Goal: Transaction & Acquisition: Purchase product/service

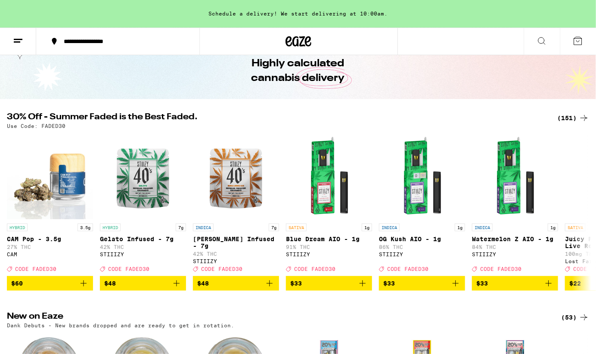
scroll to position [41, 0]
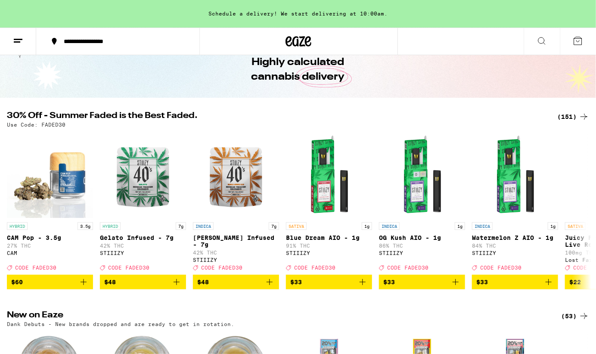
click at [558, 116] on div "(151)" at bounding box center [573, 117] width 32 height 10
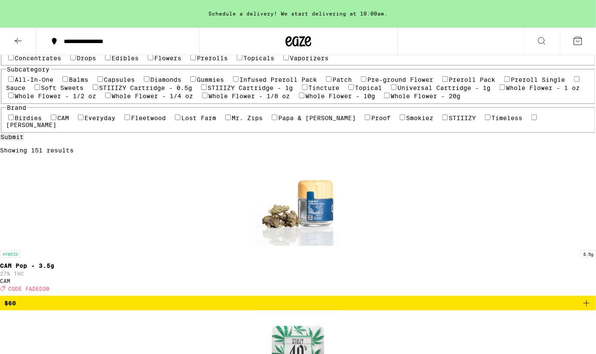
scroll to position [109, 0]
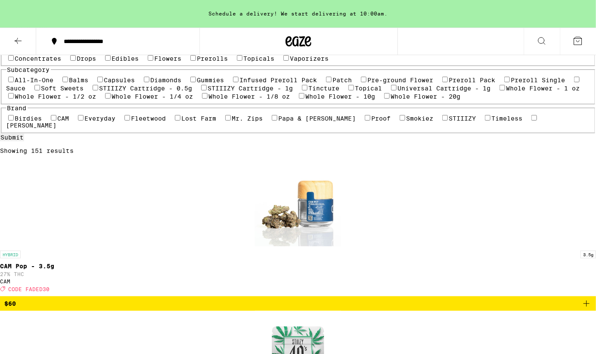
click at [102, 40] on label "Indica" at bounding box center [92, 36] width 23 height 7
click at [80, 39] on input "Indica" at bounding box center [77, 36] width 6 height 6
checkbox input "true"
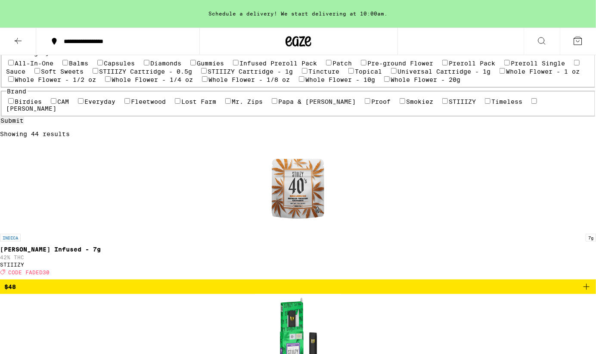
scroll to position [131, 0]
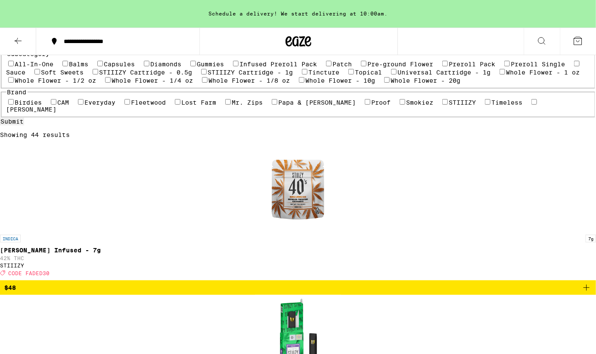
click at [155, 46] on label "Flowers" at bounding box center [168, 42] width 27 height 7
click at [148, 45] on input "Flowers" at bounding box center [151, 42] width 6 height 6
checkbox input "true"
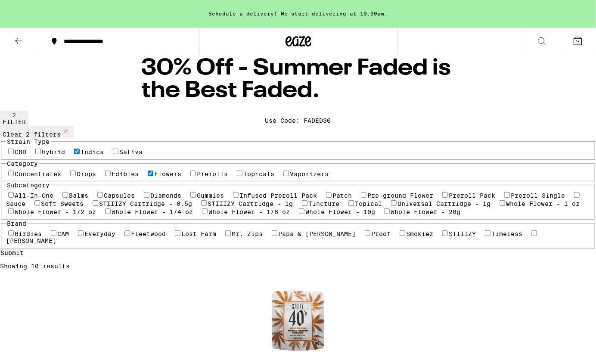
click at [97, 155] on label "Indica" at bounding box center [92, 152] width 23 height 7
click at [80, 154] on input "Indica" at bounding box center [77, 152] width 6 height 6
checkbox input "false"
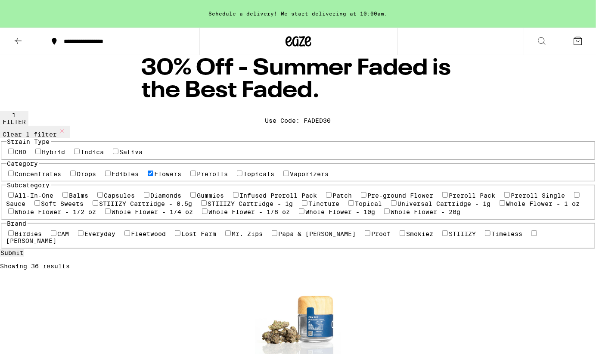
click at [56, 155] on label "Hybrid" at bounding box center [53, 152] width 23 height 7
click at [41, 154] on input "Hybrid" at bounding box center [38, 152] width 6 height 6
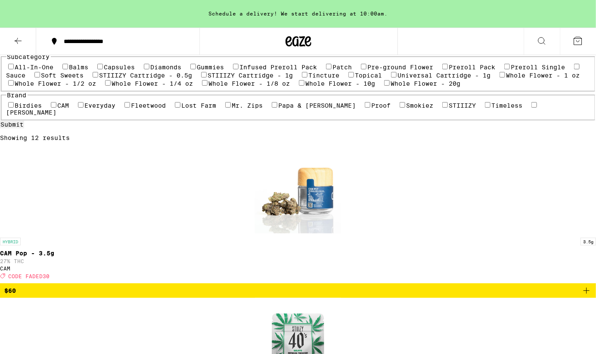
scroll to position [52, 0]
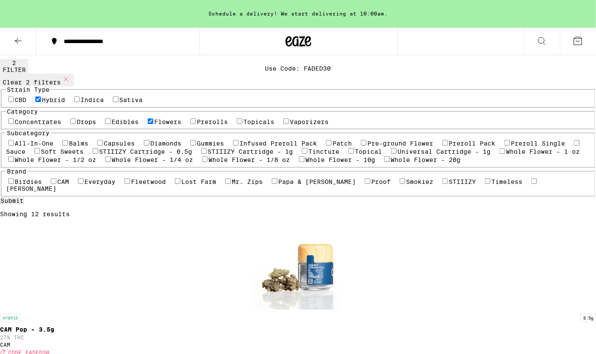
click at [59, 84] on button "Clear 2 filters" at bounding box center [37, 80] width 74 height 12
checkbox input "false"
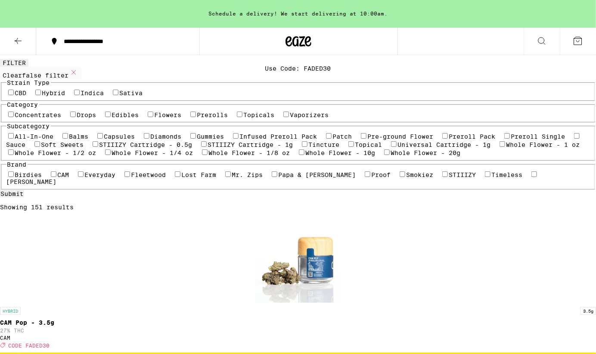
click at [22, 44] on icon at bounding box center [18, 41] width 10 height 10
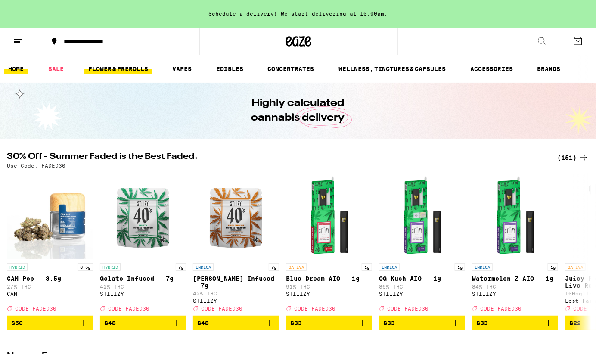
click at [127, 69] on link "FLOWER & PREROLLS" at bounding box center [118, 69] width 68 height 10
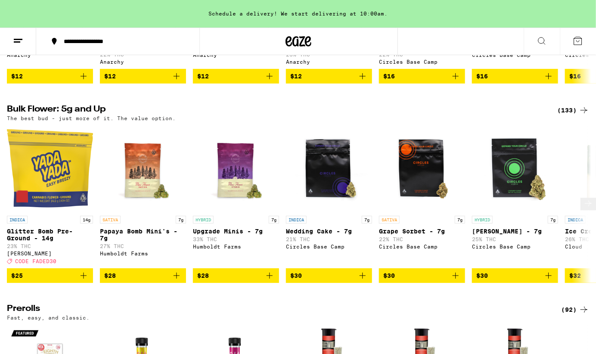
scroll to position [245, 0]
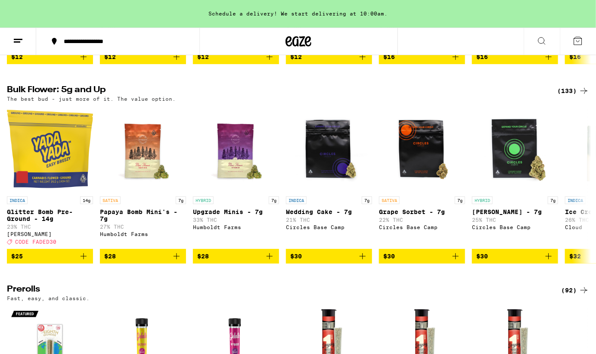
click at [563, 96] on div "(133)" at bounding box center [573, 91] width 32 height 10
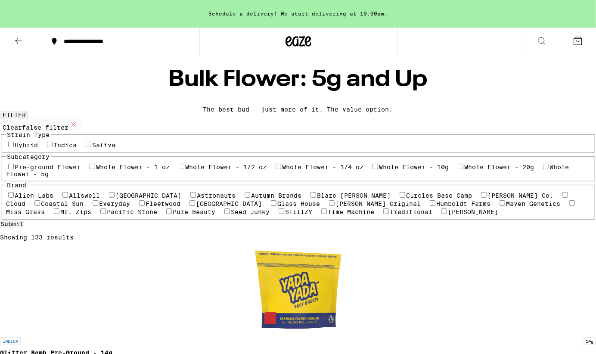
click at [283, 171] on label "Whole Flower - 1/4 oz" at bounding box center [323, 167] width 81 height 7
click at [276, 169] on input "Whole Flower - 1/4 oz" at bounding box center [279, 167] width 6 height 6
checkbox input "true"
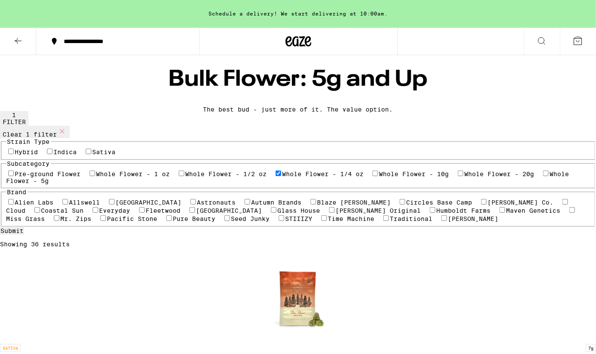
click at [67, 155] on label "Indica" at bounding box center [65, 152] width 23 height 7
click at [53, 154] on input "Indica" at bounding box center [50, 152] width 6 height 6
checkbox input "true"
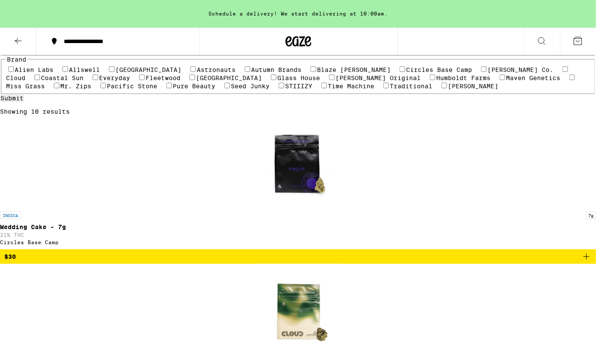
scroll to position [93, 0]
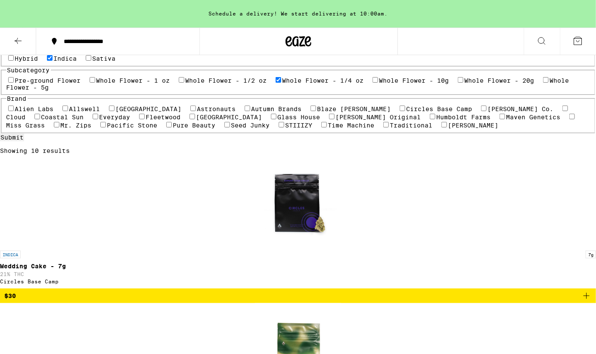
click at [283, 84] on label "Whole Flower - 1/4 oz" at bounding box center [323, 80] width 81 height 7
click at [276, 83] on input "Whole Flower - 1/4 oz" at bounding box center [279, 80] width 6 height 6
checkbox input "false"
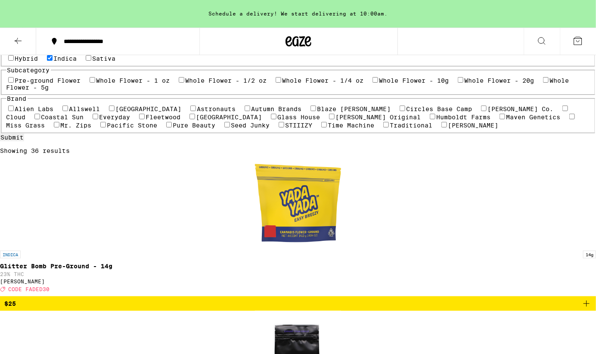
click at [186, 84] on label "Whole Flower - 1/2 oz" at bounding box center [226, 80] width 81 height 7
click at [179, 83] on input "Whole Flower - 1/2 oz" at bounding box center [182, 80] width 6 height 6
checkbox input "true"
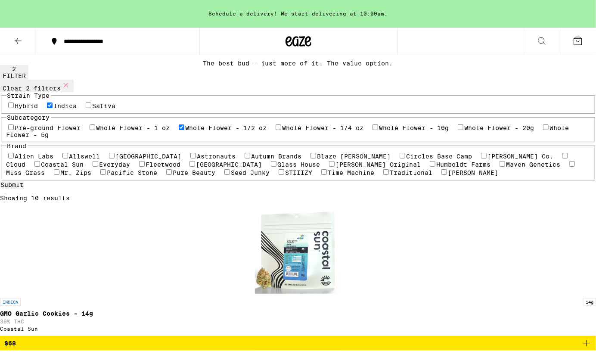
scroll to position [42, 0]
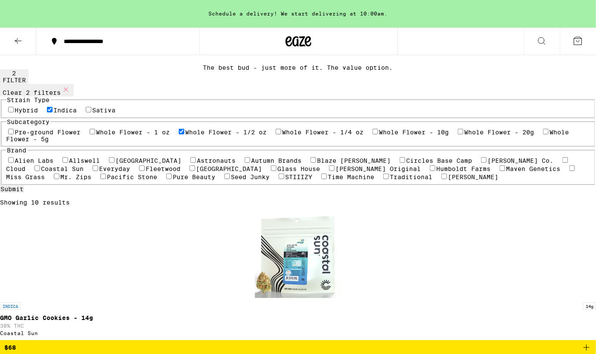
click at [255, 212] on img "Open page for GMO Garlic Cookies - 14g from Coastal Sun" at bounding box center [298, 255] width 86 height 86
click at [240, 342] on span "$68" at bounding box center [297, 347] width 587 height 10
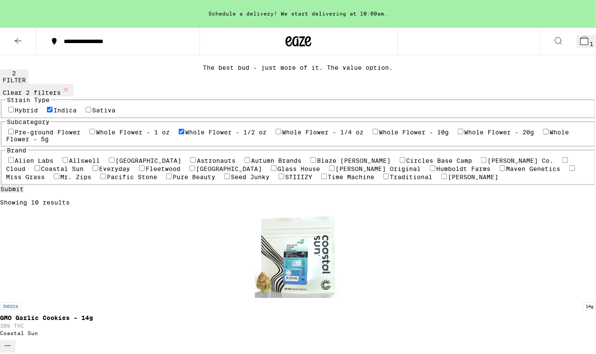
click at [31, 114] on label "Hybrid" at bounding box center [26, 110] width 23 height 7
click at [14, 112] on input "Hybrid" at bounding box center [11, 110] width 6 height 6
checkbox input "true"
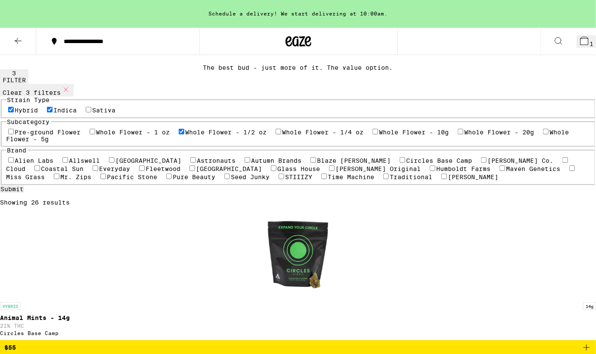
click at [62, 114] on label "Indica" at bounding box center [65, 110] width 23 height 7
click at [53, 112] on input "Indica" at bounding box center [50, 110] width 6 height 6
checkbox input "false"
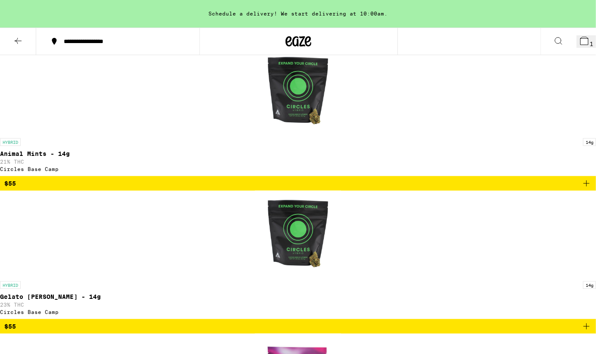
scroll to position [214, 0]
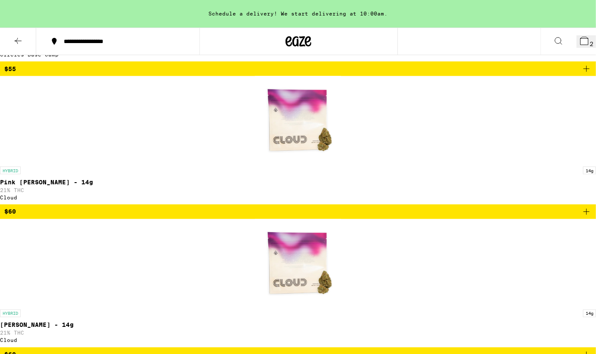
scroll to position [507, 0]
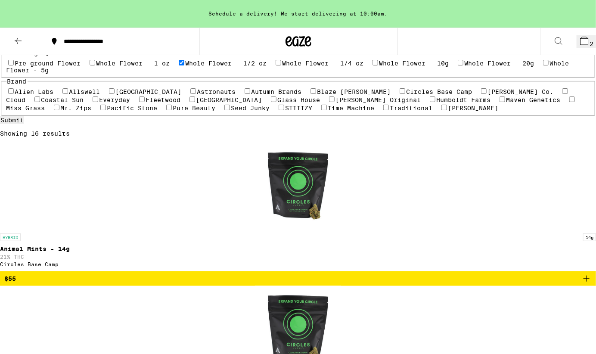
scroll to position [112, 0]
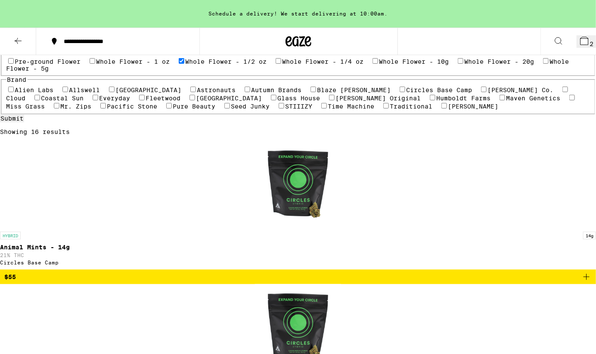
click at [186, 65] on label "Whole Flower - 1/2 oz" at bounding box center [226, 61] width 81 height 7
click at [179, 64] on input "Whole Flower - 1/2 oz" at bounding box center [182, 61] width 6 height 6
checkbox input "false"
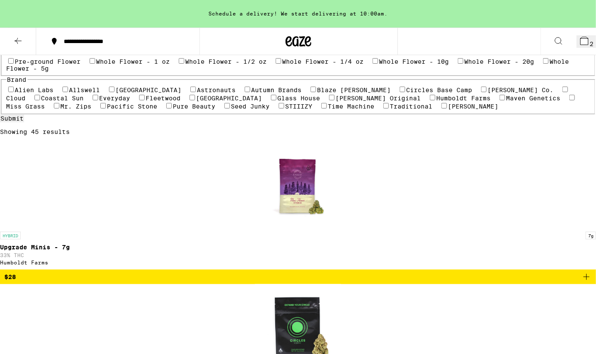
click at [283, 65] on label "Whole Flower - 1/4 oz" at bounding box center [323, 61] width 81 height 7
click at [276, 64] on input "Whole Flower - 1/4 oz" at bounding box center [279, 61] width 6 height 6
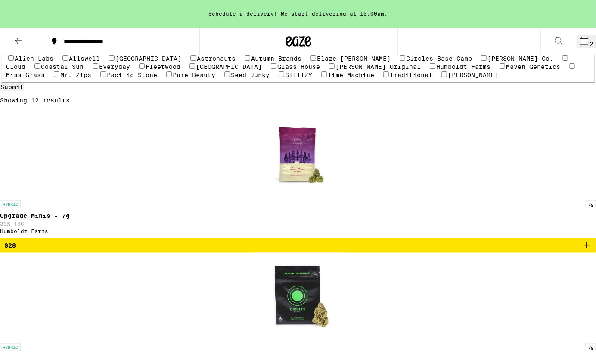
scroll to position [144, 0]
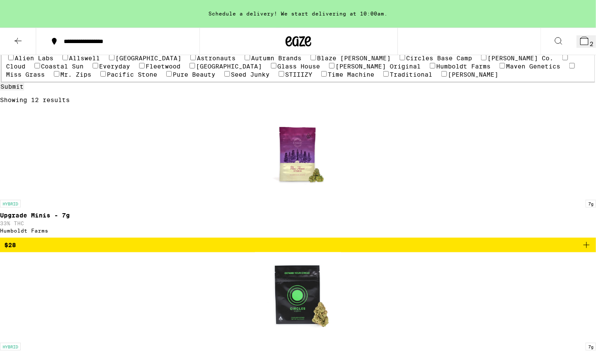
click at [283, 33] on label "Whole Flower - 1/4 oz" at bounding box center [323, 29] width 81 height 7
click at [276, 32] on input "Whole Flower - 1/4 oz" at bounding box center [279, 29] width 6 height 6
checkbox input "false"
click at [379, 33] on label "Whole Flower - 10g" at bounding box center [414, 29] width 70 height 7
click at [373, 32] on input "Whole Flower - 10g" at bounding box center [376, 29] width 6 height 6
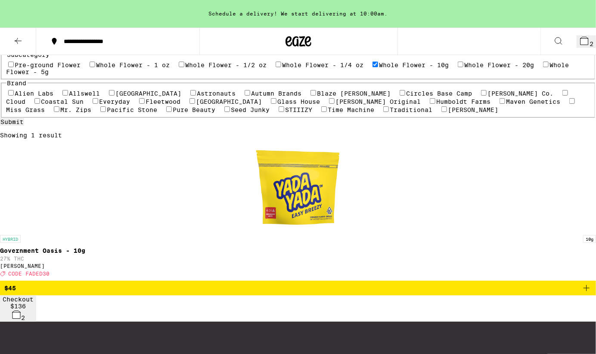
scroll to position [102, 0]
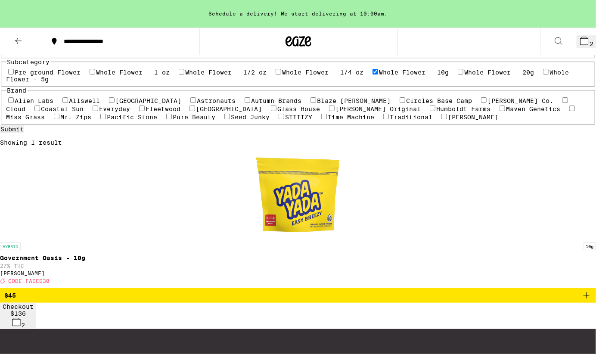
click at [379, 76] on label "Whole Flower - 10g" at bounding box center [414, 72] width 70 height 7
click at [373, 75] on input "Whole Flower - 10g" at bounding box center [376, 72] width 6 height 6
checkbox input "false"
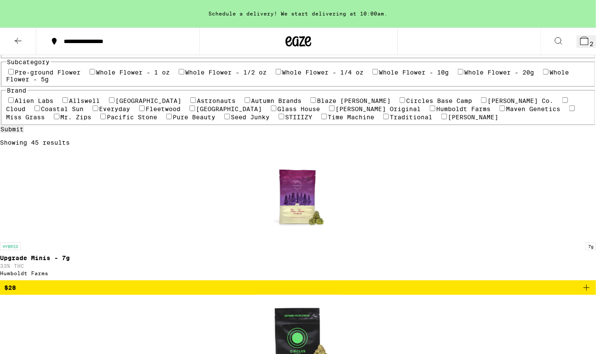
click at [465, 76] on label "Whole Flower - 20g" at bounding box center [500, 72] width 70 height 7
click at [458, 75] on input "Whole Flower - 20g" at bounding box center [461, 72] width 6 height 6
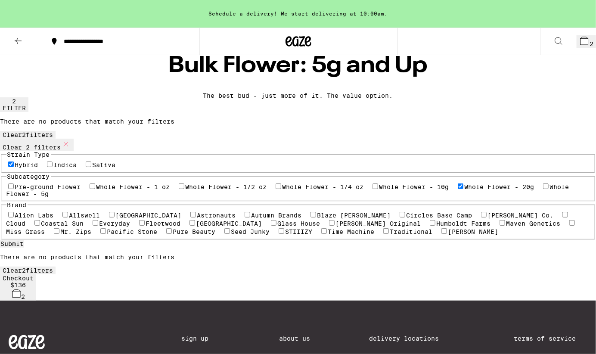
scroll to position [15, 0]
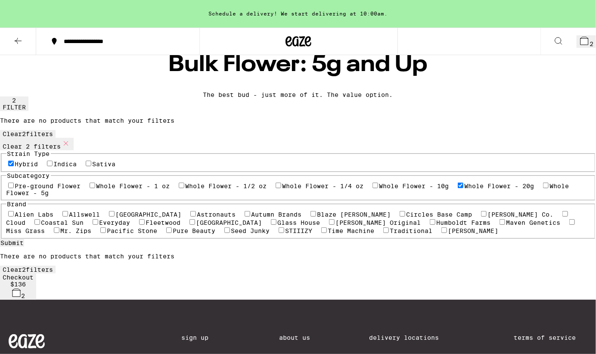
click at [465, 189] on label "Whole Flower - 20g" at bounding box center [500, 186] width 70 height 7
click at [458, 188] on input "Whole Flower - 20g" at bounding box center [461, 186] width 6 height 6
checkbox input "false"
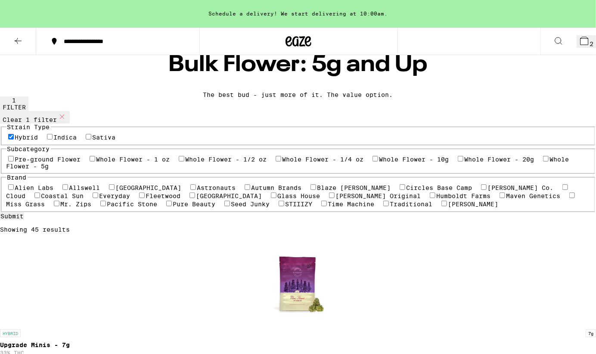
click at [25, 141] on label "Hybrid" at bounding box center [26, 137] width 23 height 7
click at [14, 140] on input "Hybrid" at bounding box center [11, 137] width 6 height 6
checkbox input "false"
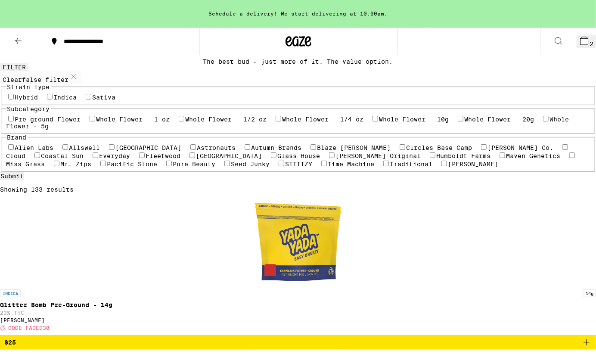
scroll to position [53, 0]
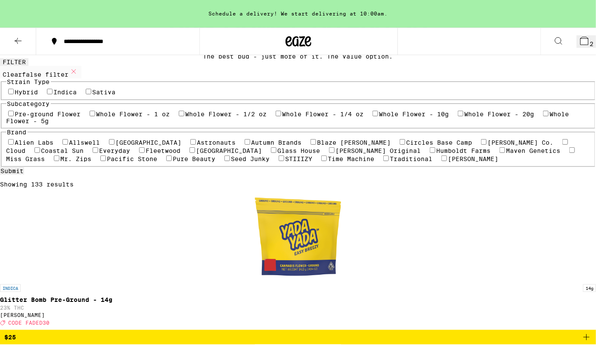
click at [41, 124] on label "Whole Flower - 5g" at bounding box center [287, 118] width 563 height 14
click at [543, 116] on input "Whole Flower - 5g" at bounding box center [546, 114] width 6 height 6
checkbox input "true"
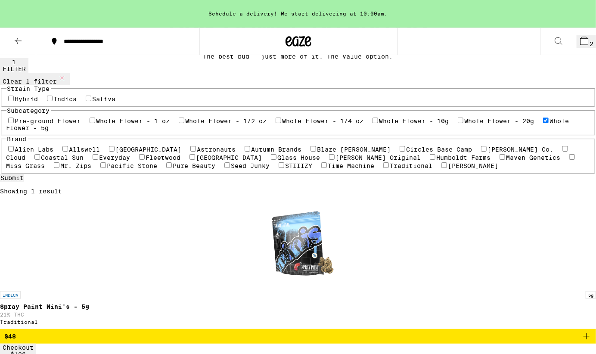
click at [283, 124] on label "Whole Flower - 1/4 oz" at bounding box center [323, 121] width 81 height 7
click at [276, 123] on input "Whole Flower - 1/4 oz" at bounding box center [279, 121] width 6 height 6
checkbox input "true"
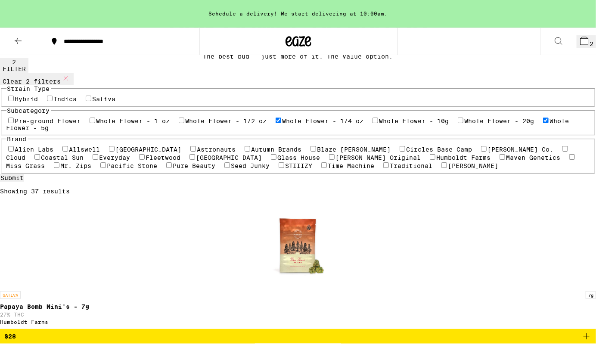
click at [51, 131] on label "Whole Flower - 5g" at bounding box center [287, 125] width 563 height 14
click at [543, 123] on input "Whole Flower - 5g" at bounding box center [546, 121] width 6 height 6
checkbox input "false"
click at [186, 124] on label "Whole Flower - 1/2 oz" at bounding box center [226, 121] width 81 height 7
click at [179, 123] on input "Whole Flower - 1/2 oz" at bounding box center [182, 121] width 6 height 6
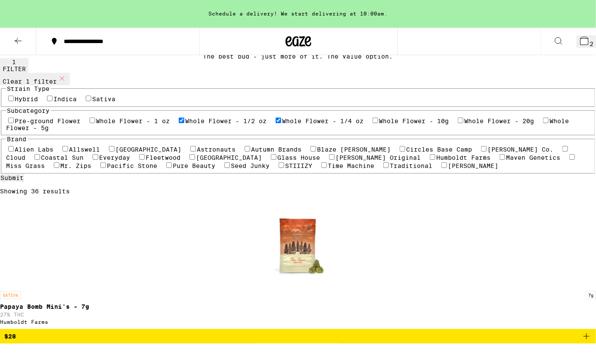
checkbox input "true"
click at [283, 124] on label "Whole Flower - 1/4 oz" at bounding box center [323, 121] width 81 height 7
click at [276, 123] on input "Whole Flower - 1/4 oz" at bounding box center [279, 121] width 6 height 6
checkbox input "false"
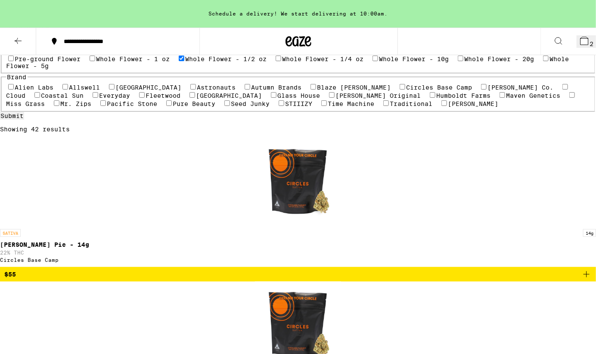
scroll to position [114, 0]
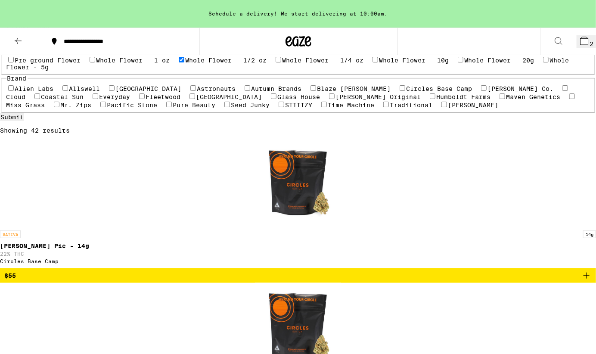
click at [135, 71] on div "Pre-ground Flower Whole Flower - 1 oz Whole Flower - 1/2 oz Whole Flower - 1/4 …" at bounding box center [298, 63] width 584 height 15
click at [186, 64] on label "Whole Flower - 1/2 oz" at bounding box center [226, 60] width 81 height 7
click at [179, 62] on input "Whole Flower - 1/2 oz" at bounding box center [182, 60] width 6 height 6
checkbox input "false"
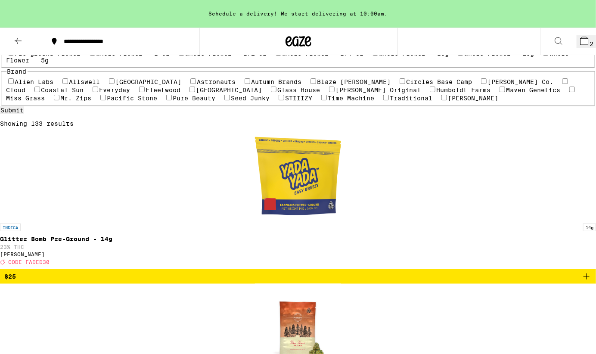
click at [96, 57] on label "Whole Flower - 1 oz" at bounding box center [133, 53] width 74 height 7
click at [90, 56] on input "Whole Flower - 1 oz" at bounding box center [93, 53] width 6 height 6
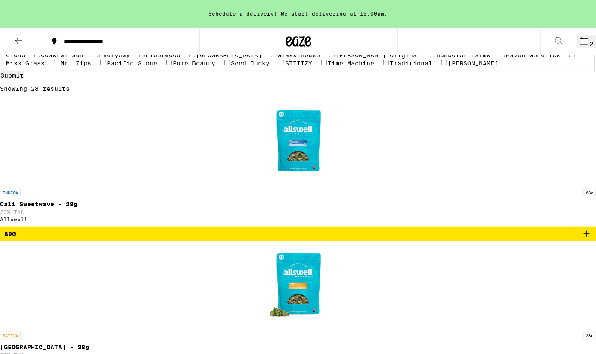
scroll to position [107, 0]
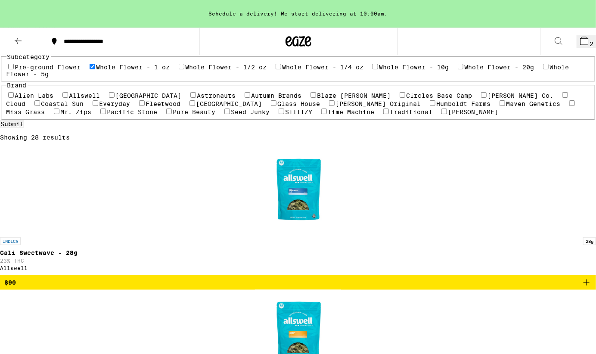
click at [96, 71] on label "Whole Flower - 1 oz" at bounding box center [133, 67] width 74 height 7
click at [90, 69] on input "Whole Flower - 1 oz" at bounding box center [93, 67] width 6 height 6
checkbox input "false"
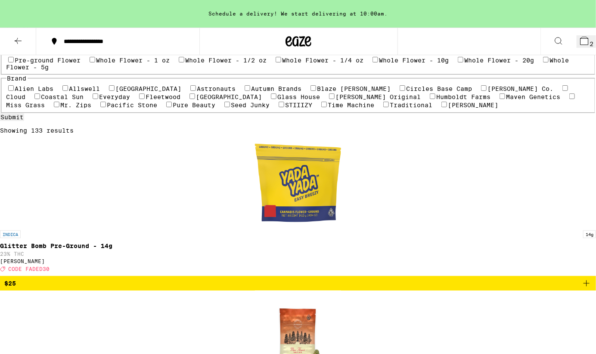
click at [58, 71] on label "Whole Flower - 5g" at bounding box center [287, 64] width 563 height 14
click at [543, 62] on input "Whole Flower - 5g" at bounding box center [546, 60] width 6 height 6
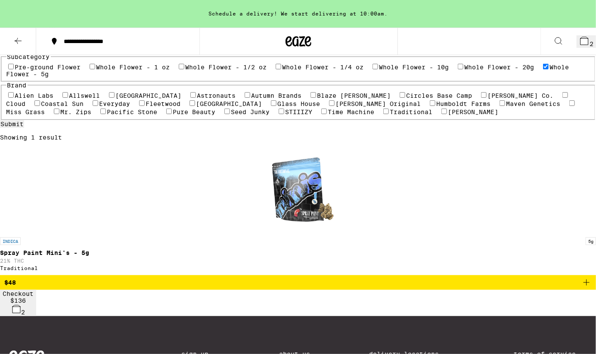
click at [58, 78] on label "Whole Flower - 5g" at bounding box center [287, 71] width 563 height 14
click at [543, 69] on input "Whole Flower - 5g" at bounding box center [546, 67] width 6 height 6
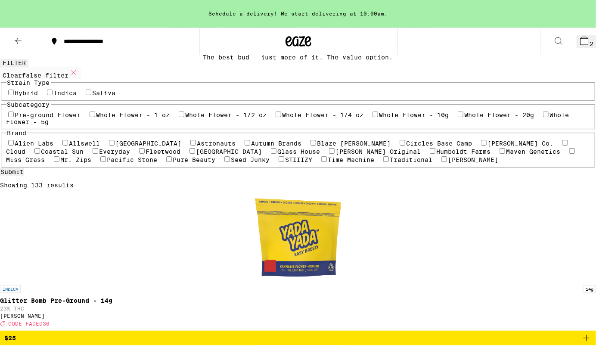
scroll to position [78, 0]
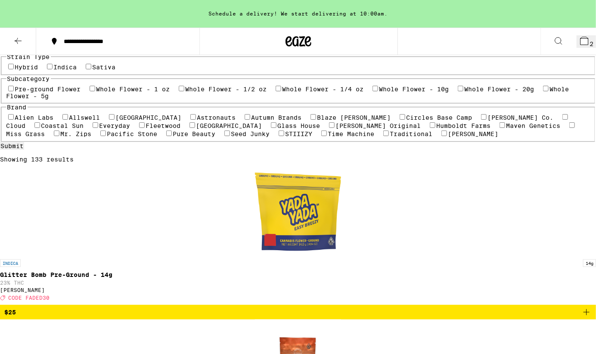
click at [67, 99] on label "Whole Flower - 5g" at bounding box center [287, 93] width 563 height 14
click at [543, 91] on input "Whole Flower - 5g" at bounding box center [546, 89] width 6 height 6
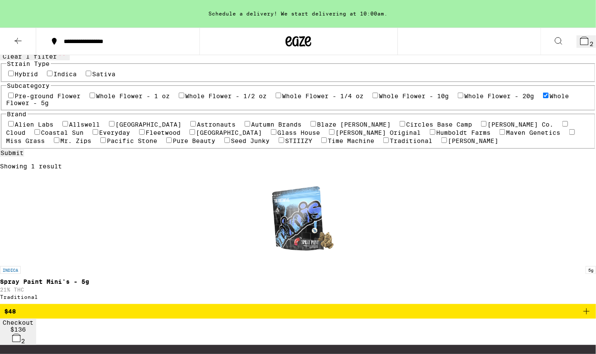
click at [44, 106] on label "Whole Flower - 5g" at bounding box center [287, 100] width 563 height 14
click at [543, 98] on input "Whole Flower - 5g" at bounding box center [546, 96] width 6 height 6
checkbox input "false"
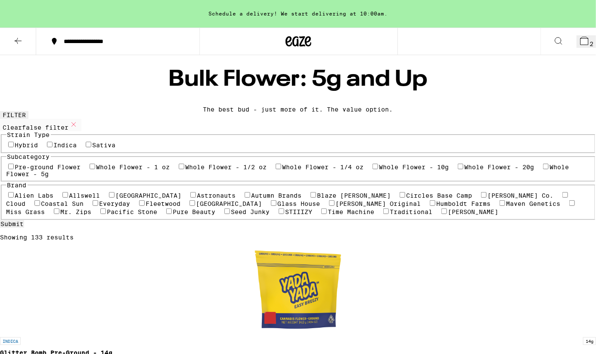
click at [24, 41] on button at bounding box center [18, 41] width 36 height 27
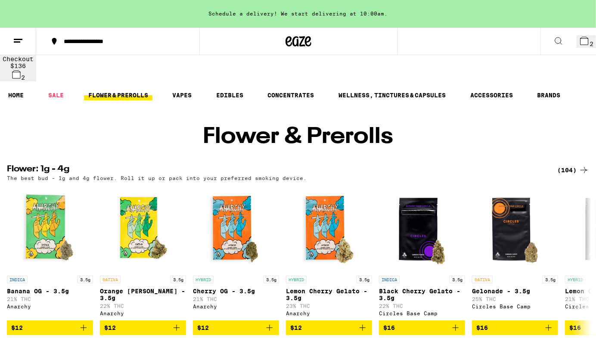
click at [571, 165] on div "(104)" at bounding box center [573, 170] width 32 height 10
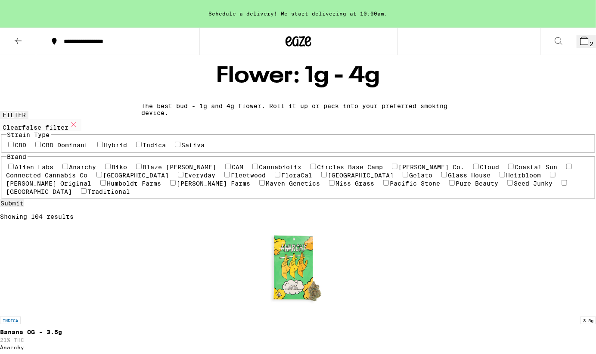
click at [143, 149] on label "Indica" at bounding box center [154, 145] width 23 height 7
click at [136, 147] on input "Indica" at bounding box center [139, 145] width 6 height 6
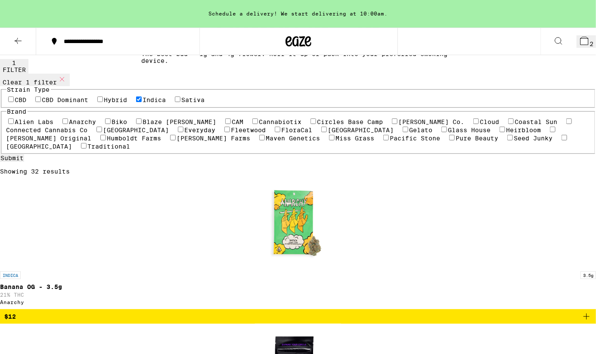
scroll to position [54, 0]
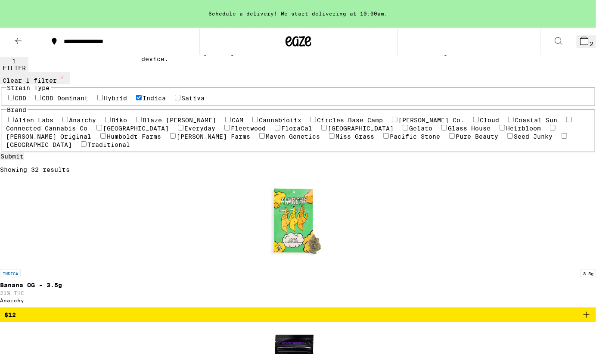
drag, startPoint x: 15, startPoint y: 135, endPoint x: 31, endPoint y: 127, distance: 18.5
click at [143, 102] on label "Indica" at bounding box center [154, 98] width 23 height 7
click at [136, 100] on input "Indica" at bounding box center [139, 98] width 6 height 6
checkbox input "false"
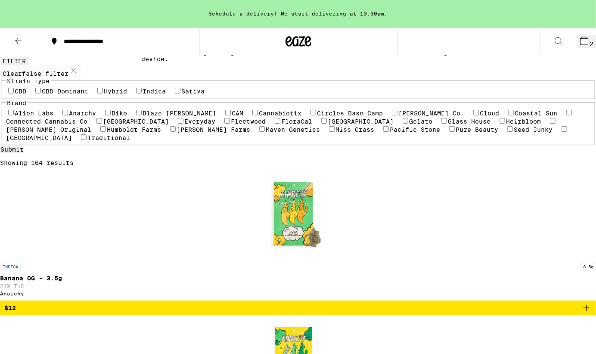
click at [124, 95] on label "Hybrid" at bounding box center [115, 91] width 23 height 7
click at [103, 93] on input "Hybrid" at bounding box center [100, 91] width 6 height 6
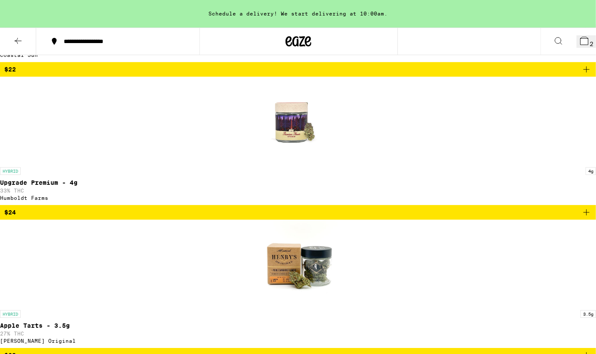
scroll to position [1011, 0]
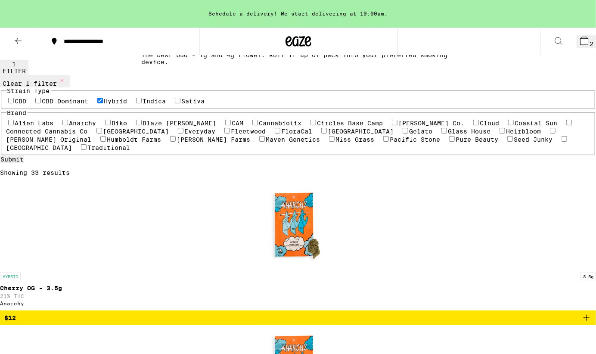
scroll to position [0, 0]
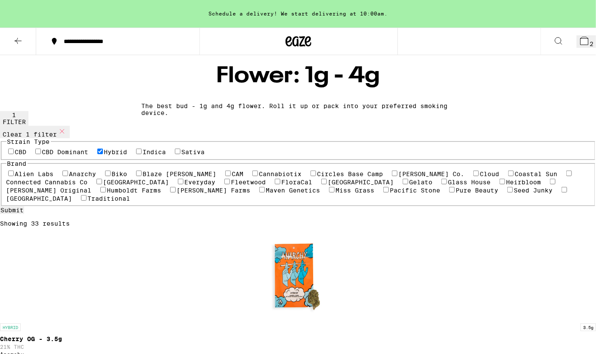
click at [121, 155] on label "Hybrid" at bounding box center [115, 152] width 23 height 7
click at [103, 154] on input "Hybrid" at bounding box center [100, 152] width 6 height 6
checkbox input "false"
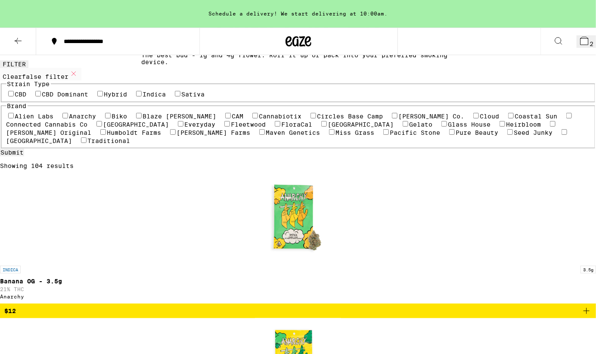
scroll to position [49, 0]
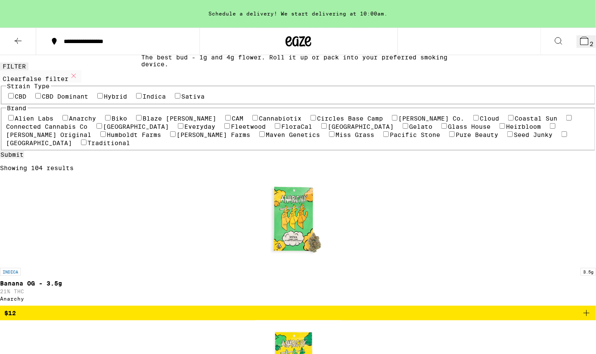
click at [143, 100] on label "Indica" at bounding box center [154, 96] width 23 height 7
click at [136, 99] on input "Indica" at bounding box center [139, 96] width 6 height 6
checkbox input "true"
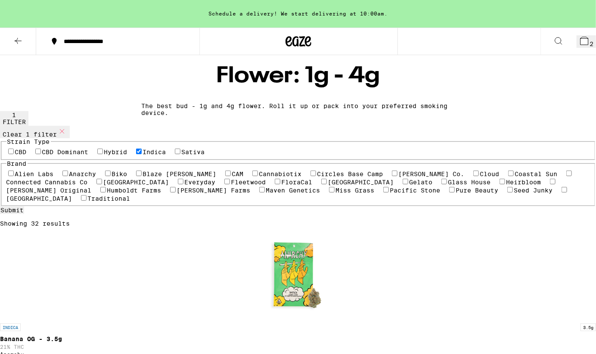
click at [21, 41] on icon at bounding box center [18, 41] width 10 height 10
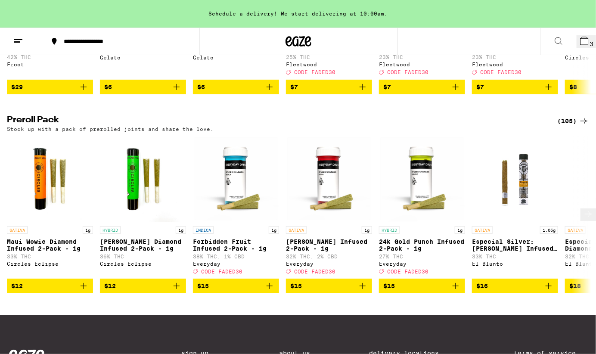
scroll to position [649, 0]
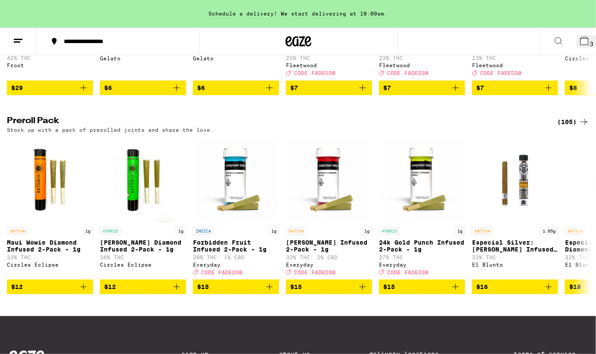
click at [561, 117] on div "(105)" at bounding box center [573, 122] width 32 height 10
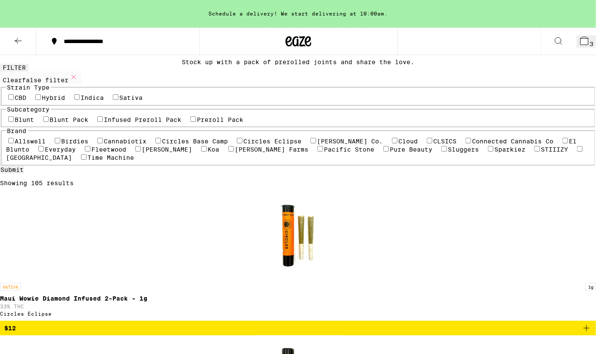
scroll to position [72, 0]
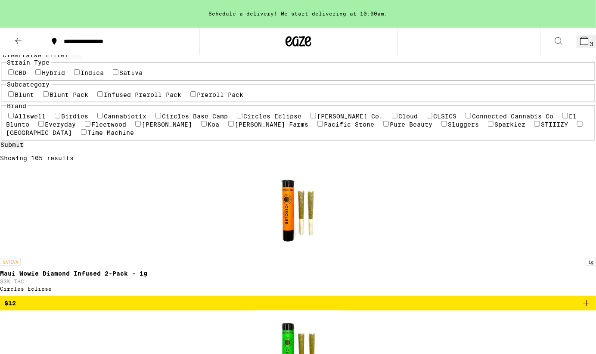
click at [104, 98] on label "Infused Preroll Pack" at bounding box center [143, 94] width 78 height 7
click at [97, 97] on input "Infused Preroll Pack" at bounding box center [100, 94] width 6 height 6
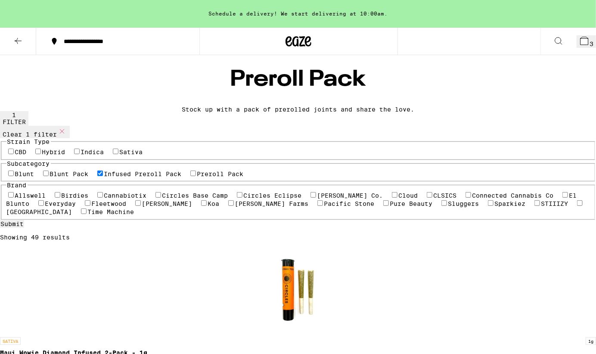
click at [104, 177] on label "Infused Preroll Pack" at bounding box center [143, 174] width 78 height 7
click at [97, 176] on input "Infused Preroll Pack" at bounding box center [100, 174] width 6 height 6
checkbox input "false"
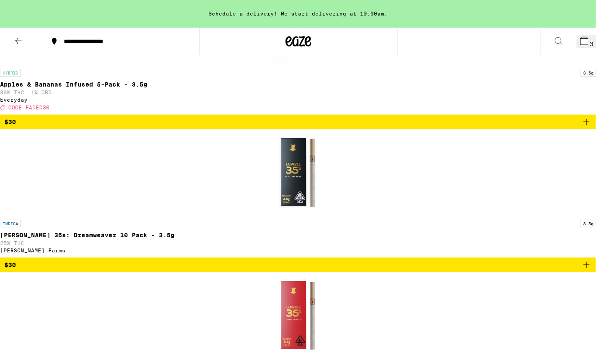
scroll to position [3773, 0]
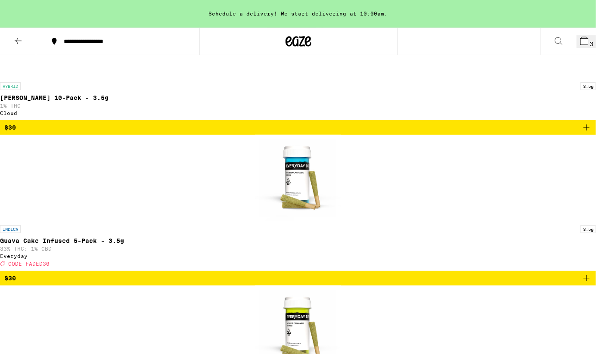
scroll to position [3472, 0]
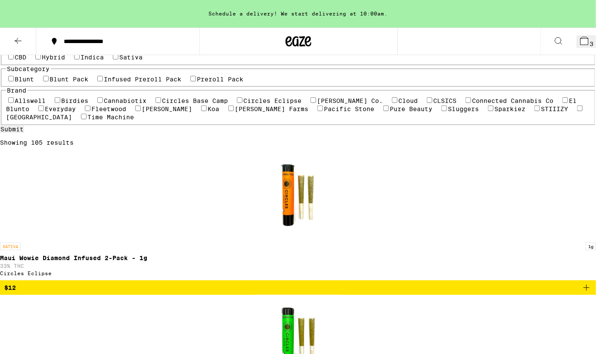
scroll to position [87, 0]
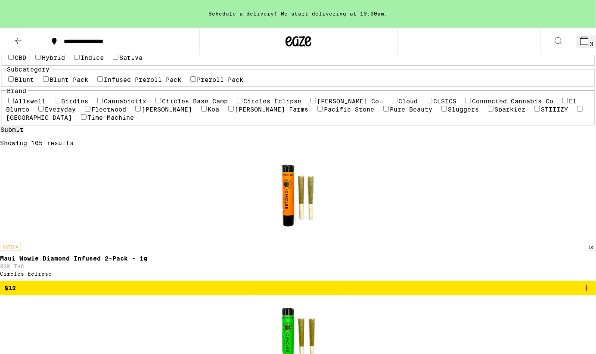
click at [197, 83] on label "Preroll Pack" at bounding box center [220, 79] width 47 height 7
click at [190, 82] on input "Preroll Pack" at bounding box center [193, 79] width 6 height 6
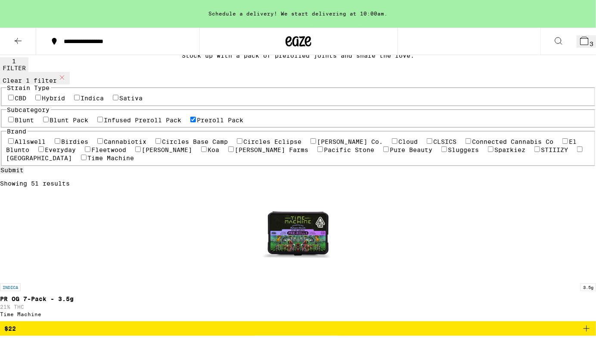
scroll to position [62, 0]
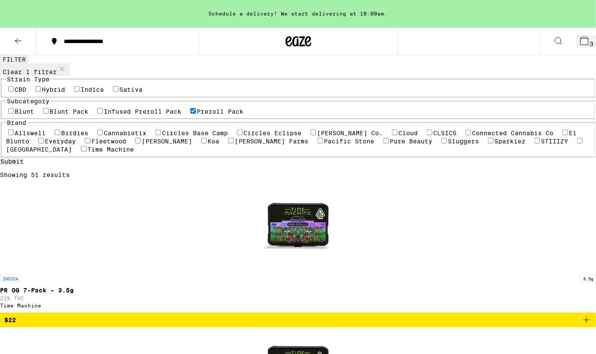
click at [197, 115] on label "Preroll Pack" at bounding box center [220, 111] width 47 height 7
click at [190, 114] on input "Preroll Pack" at bounding box center [193, 111] width 6 height 6
checkbox input "false"
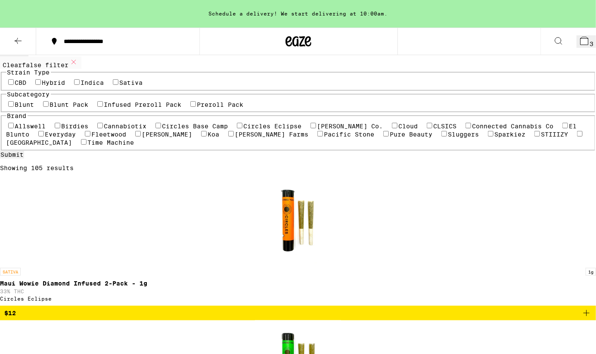
click at [75, 108] on label "Blunt Pack" at bounding box center [69, 104] width 39 height 7
click at [49, 107] on input "Blunt Pack" at bounding box center [46, 104] width 6 height 6
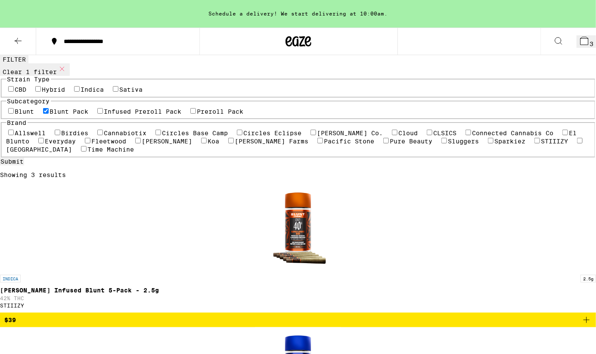
click at [69, 115] on label "Blunt Pack" at bounding box center [69, 111] width 39 height 7
click at [49, 114] on input "Blunt Pack" at bounding box center [46, 111] width 6 height 6
checkbox input "false"
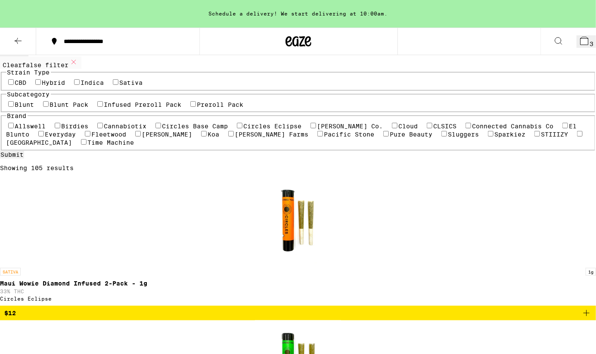
click at [104, 108] on label "Infused Preroll Pack" at bounding box center [143, 104] width 78 height 7
click at [97, 107] on input "Infused Preroll Pack" at bounding box center [100, 104] width 6 height 6
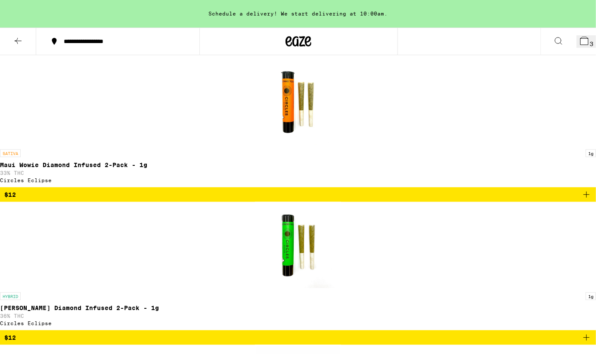
scroll to position [189, 0]
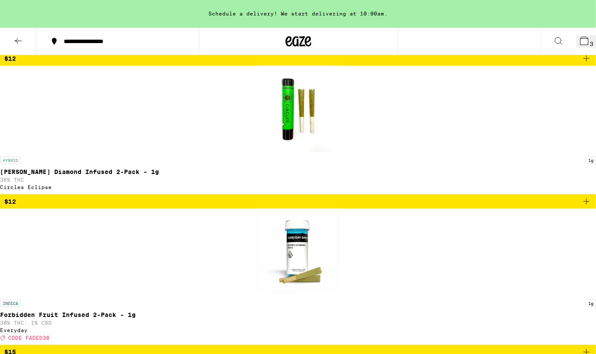
scroll to position [373, 0]
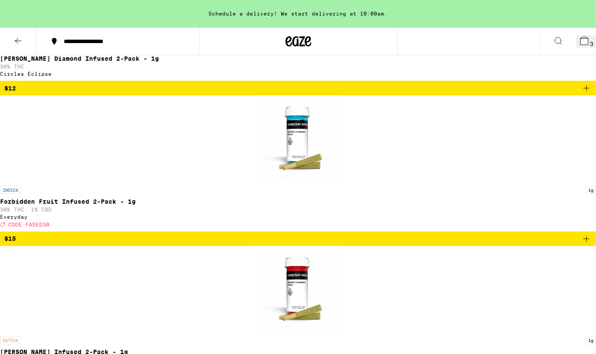
scroll to position [438, 0]
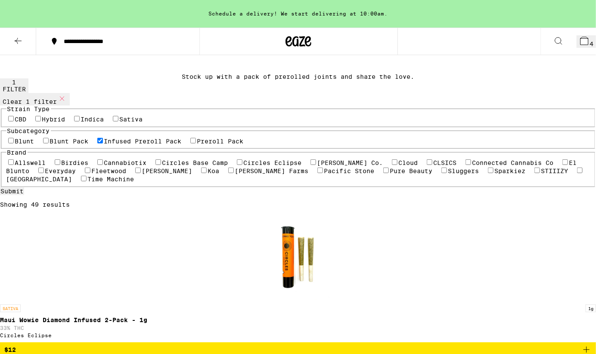
scroll to position [0, 0]
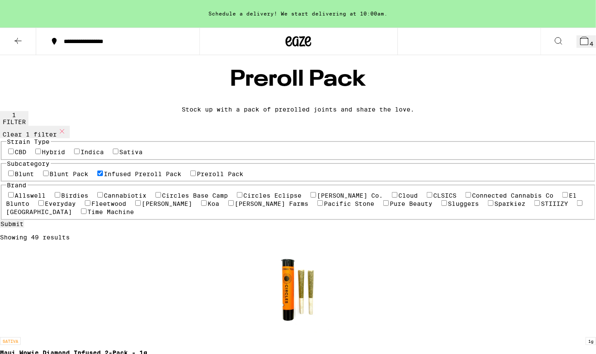
click at [48, 138] on button "Clear 1 filter" at bounding box center [35, 132] width 70 height 12
checkbox input "false"
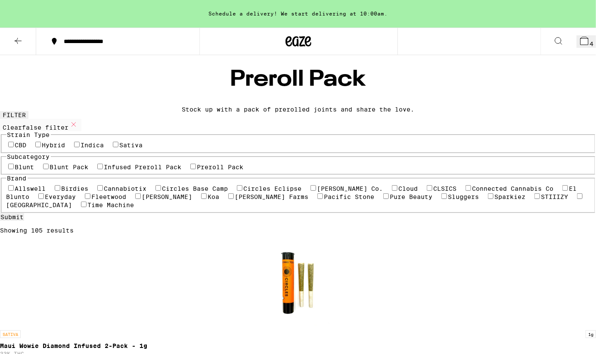
click at [18, 41] on icon at bounding box center [18, 41] width 10 height 10
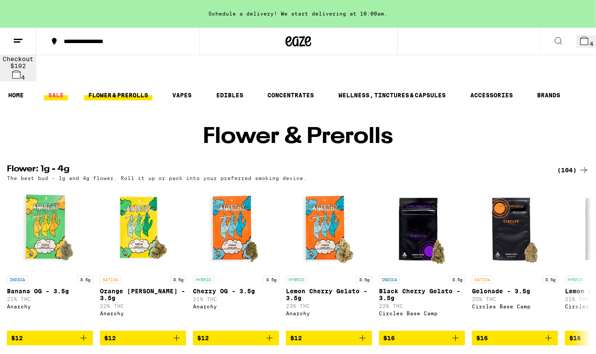
click at [59, 90] on link "SALE" at bounding box center [56, 95] width 24 height 10
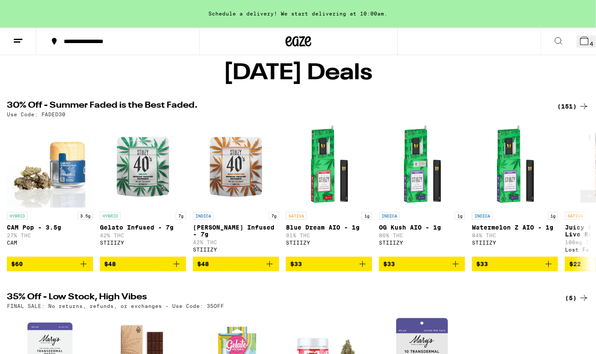
scroll to position [46, 0]
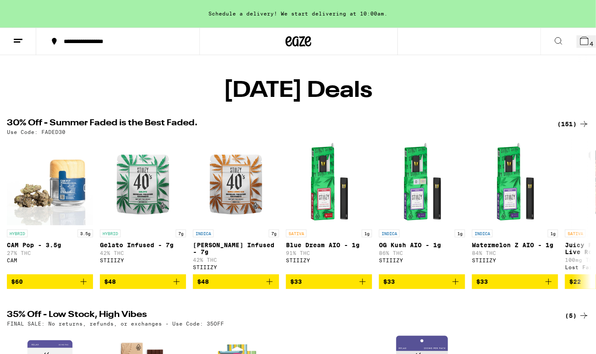
click at [568, 119] on div "(151)" at bounding box center [573, 124] width 32 height 10
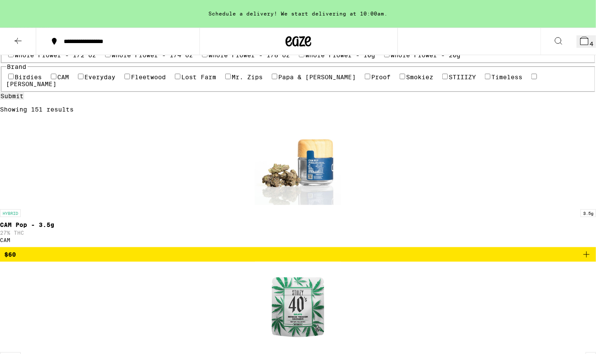
scroll to position [151, 0]
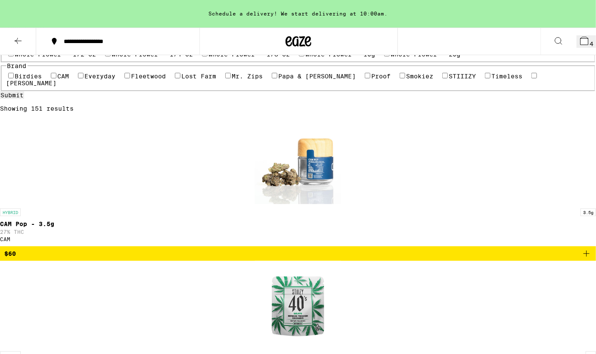
click at [290, 20] on label "Vaporizers" at bounding box center [309, 16] width 39 height 7
click at [283, 19] on input "Vaporizers" at bounding box center [286, 16] width 6 height 6
checkbox input "true"
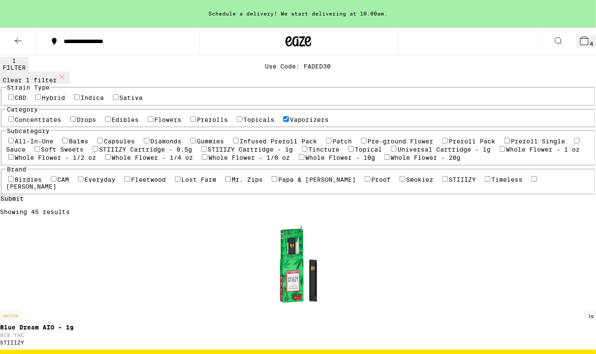
scroll to position [73, 0]
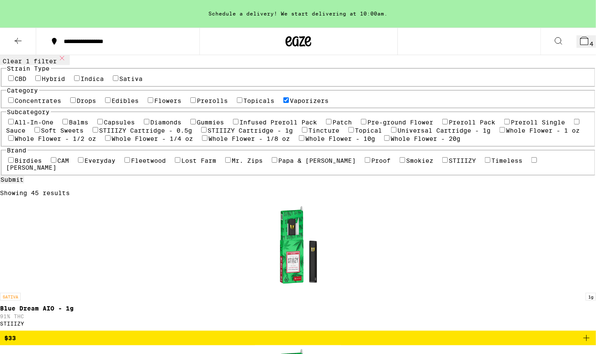
click at [30, 126] on label "All-In-One" at bounding box center [34, 122] width 39 height 7
click at [14, 124] on input "All-In-One" at bounding box center [11, 122] width 6 height 6
click at [31, 126] on label "All-In-One" at bounding box center [34, 122] width 39 height 7
click at [14, 124] on input "All-In-One" at bounding box center [11, 122] width 6 height 6
checkbox input "false"
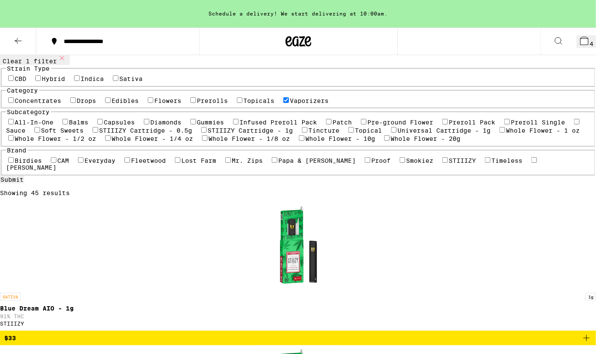
click at [290, 104] on label "Vaporizers" at bounding box center [309, 100] width 39 height 7
click at [283, 103] on input "Vaporizers" at bounding box center [286, 100] width 6 height 6
checkbox input "false"
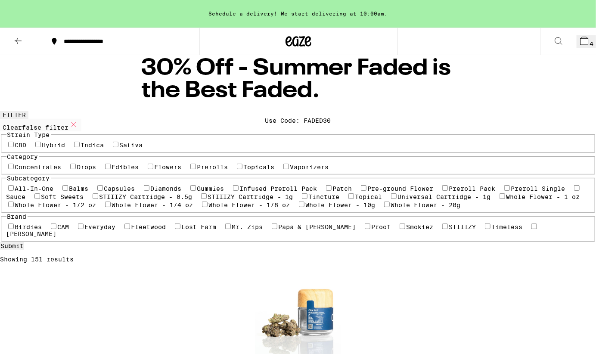
click at [19, 43] on icon at bounding box center [18, 41] width 10 height 10
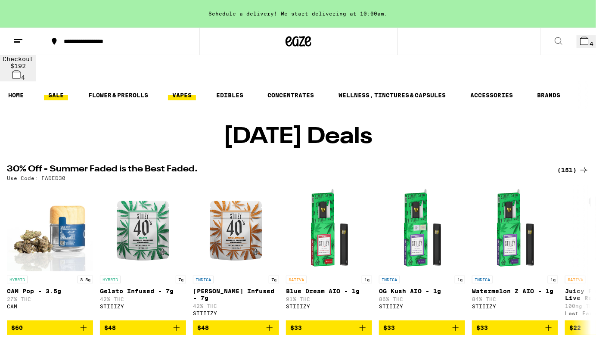
click at [185, 90] on link "VAPES" at bounding box center [182, 95] width 28 height 10
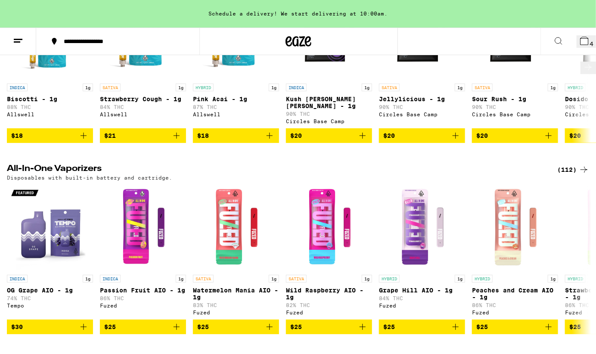
scroll to position [576, 0]
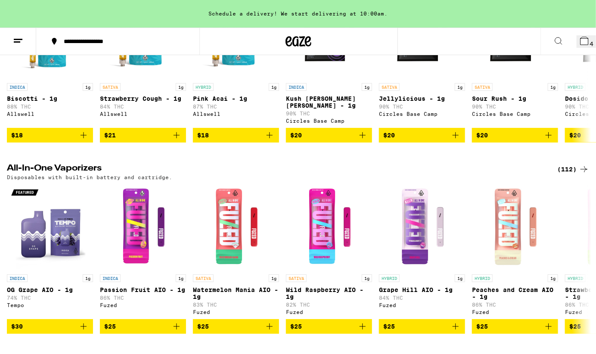
click at [565, 164] on div "(112)" at bounding box center [573, 169] width 32 height 10
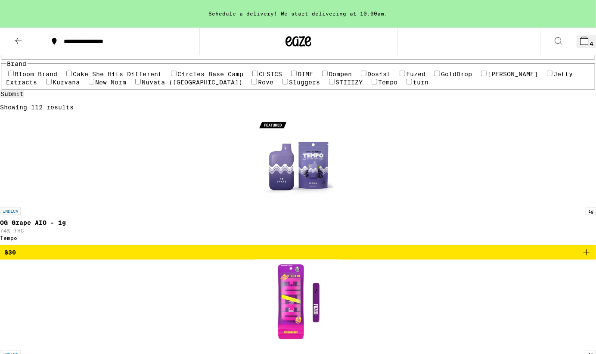
scroll to position [93, 0]
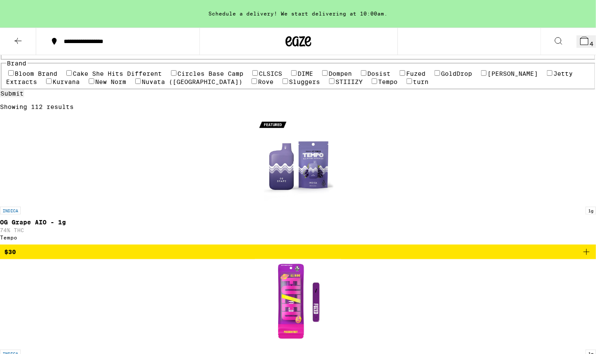
click at [127, 55] on label "Hybrid" at bounding box center [115, 51] width 23 height 7
click at [103, 54] on input "Hybrid" at bounding box center [100, 51] width 6 height 6
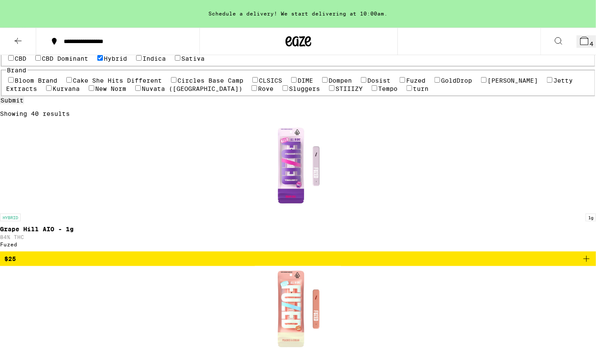
click at [127, 62] on label "Hybrid" at bounding box center [115, 58] width 23 height 7
click at [103, 61] on input "Hybrid" at bounding box center [100, 58] width 6 height 6
checkbox input "false"
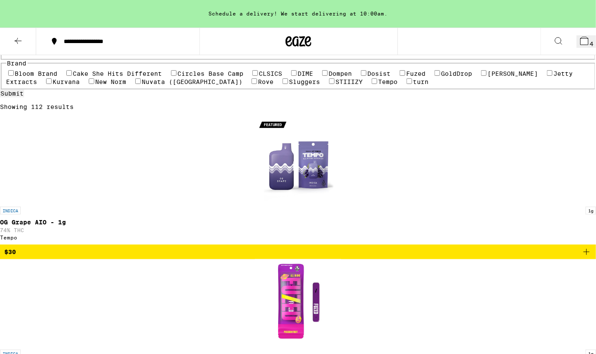
click at [49, 85] on label "Jetty Extracts" at bounding box center [289, 77] width 567 height 15
click at [547, 76] on input "Jetty Extracts" at bounding box center [550, 73] width 6 height 6
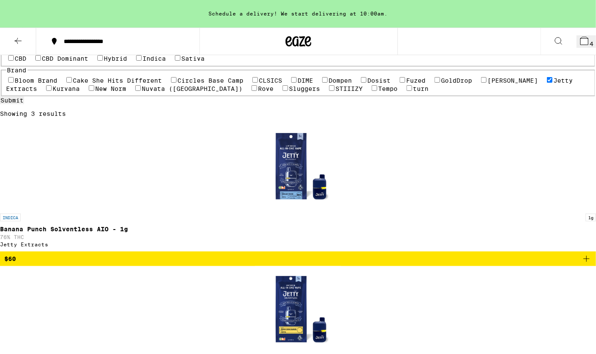
scroll to position [44, 0]
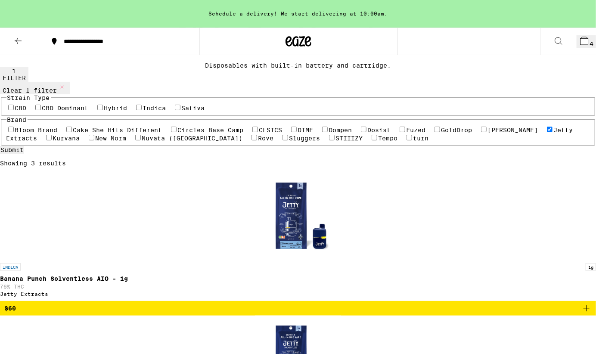
click at [581, 303] on icon "Add to bag" at bounding box center [586, 308] width 10 height 10
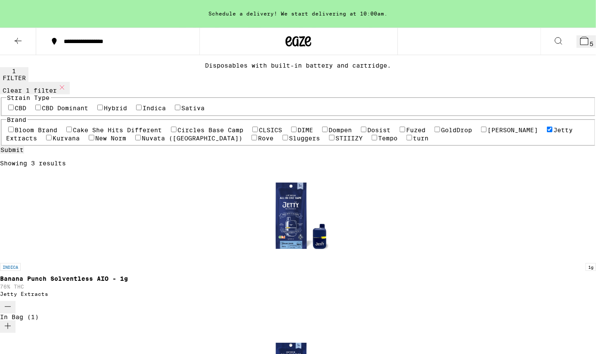
click at [590, 42] on span "6" at bounding box center [592, 43] width 4 height 7
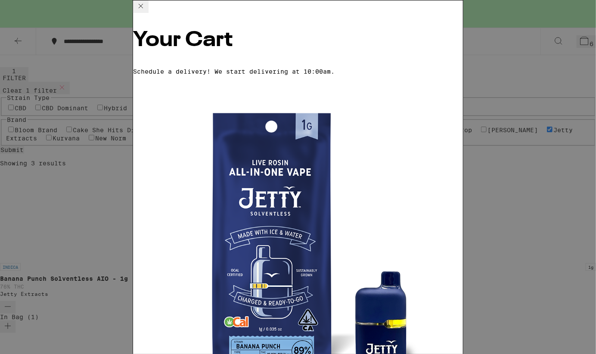
click at [146, 11] on icon at bounding box center [141, 6] width 10 height 10
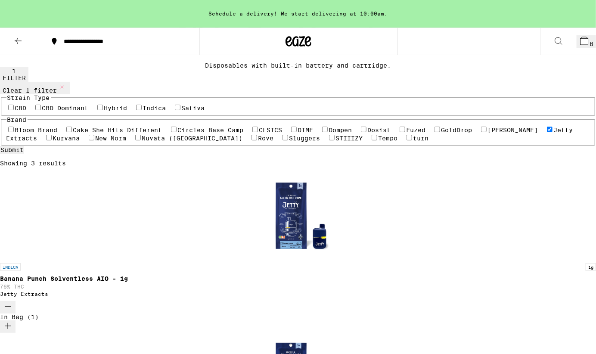
click at [13, 301] on icon "Decrement" at bounding box center [8, 306] width 10 height 10
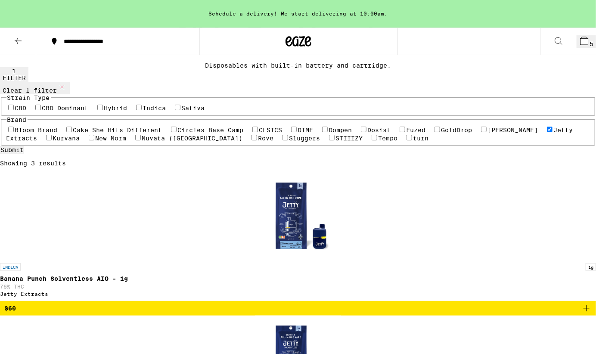
click at [48, 142] on label "Jetty Extracts" at bounding box center [289, 134] width 567 height 15
click at [547, 132] on input "Jetty Extracts" at bounding box center [550, 130] width 6 height 6
checkbox input "false"
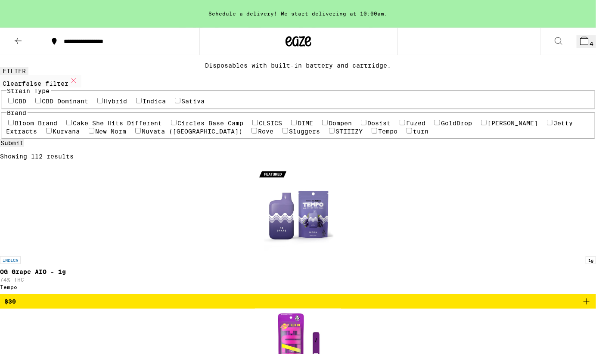
scroll to position [75, 0]
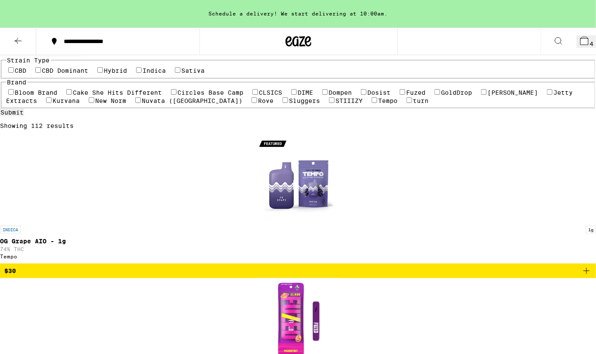
click at [80, 104] on label "Kurvana" at bounding box center [66, 100] width 27 height 7
click at [52, 103] on input "Kurvana" at bounding box center [49, 100] width 6 height 6
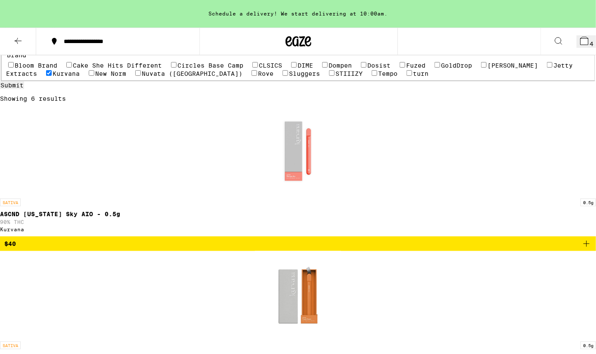
scroll to position [109, 0]
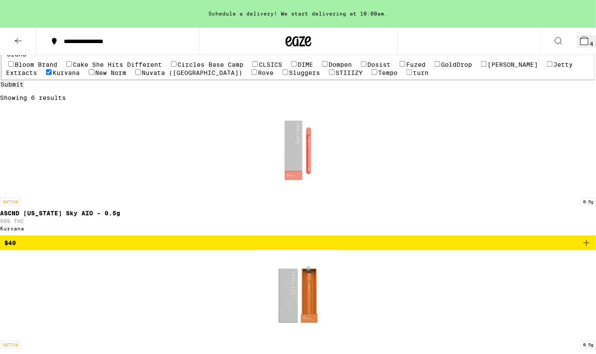
click at [80, 76] on label "Kurvana" at bounding box center [66, 72] width 27 height 7
click at [52, 75] on input "Kurvana" at bounding box center [49, 72] width 6 height 6
checkbox input "false"
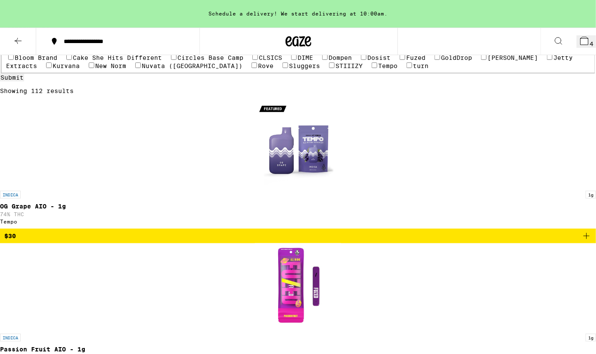
click at [142, 69] on label "Nuvata ([GEOGRAPHIC_DATA])" at bounding box center [192, 65] width 101 height 7
click at [135, 68] on input "Nuvata ([GEOGRAPHIC_DATA])" at bounding box center [138, 65] width 6 height 6
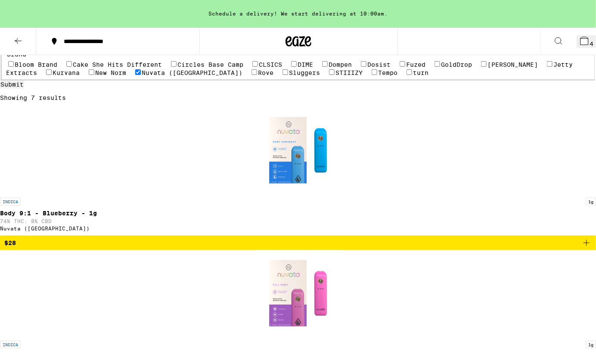
click at [142, 76] on label "Nuvata ([GEOGRAPHIC_DATA])" at bounding box center [192, 72] width 101 height 7
click at [135, 75] on input "Nuvata ([GEOGRAPHIC_DATA])" at bounding box center [138, 72] width 6 height 6
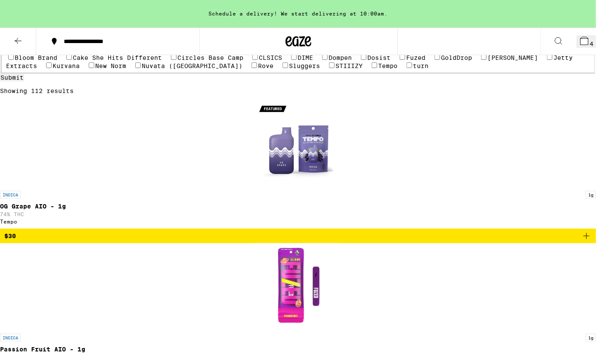
click at [142, 69] on label "Nuvata ([GEOGRAPHIC_DATA])" at bounding box center [192, 65] width 101 height 7
click at [135, 68] on input "Nuvata ([GEOGRAPHIC_DATA])" at bounding box center [138, 65] width 6 height 6
checkbox input "true"
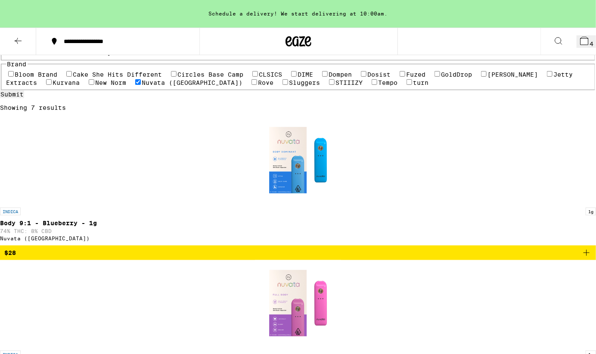
scroll to position [98, 0]
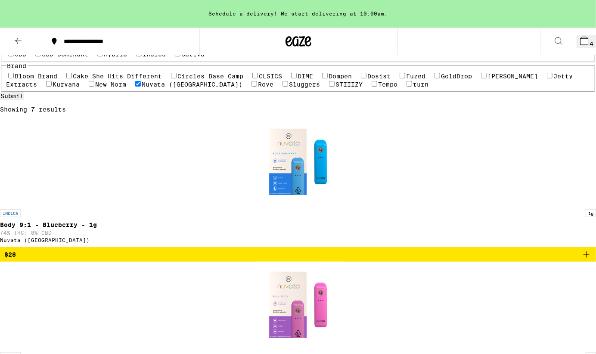
click at [255, 119] on img "Open page for Body 9:1 - Blueberry - 1g from Nuvata (CA)" at bounding box center [298, 162] width 86 height 86
click at [176, 249] on span "$28" at bounding box center [297, 254] width 587 height 10
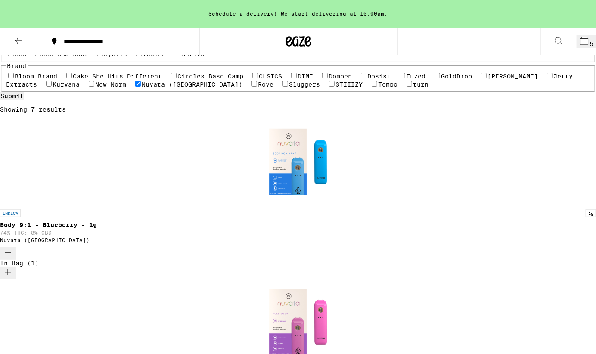
click at [590, 41] on span "5" at bounding box center [592, 43] width 4 height 7
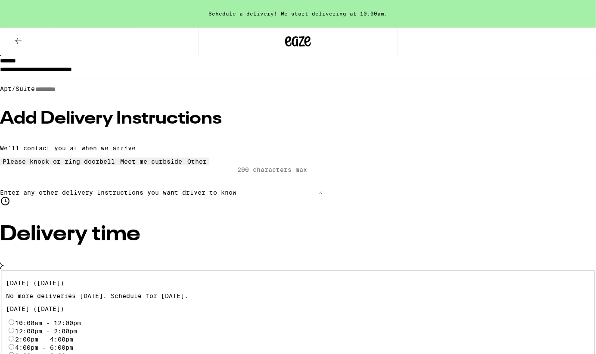
scroll to position [109, 0]
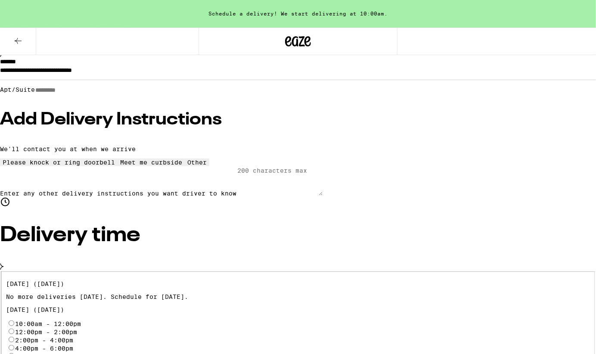
click at [14, 320] on input "10:00am - 12:00pm" at bounding box center [12, 323] width 6 height 6
radio input "true"
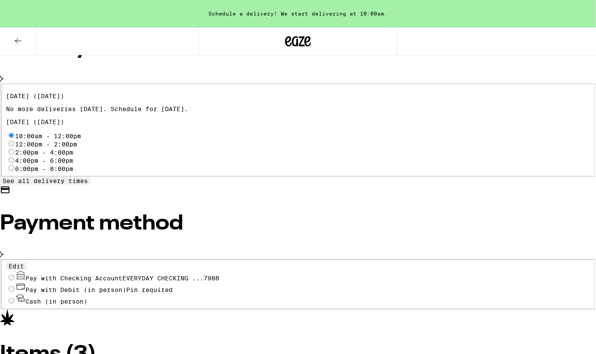
scroll to position [297, 0]
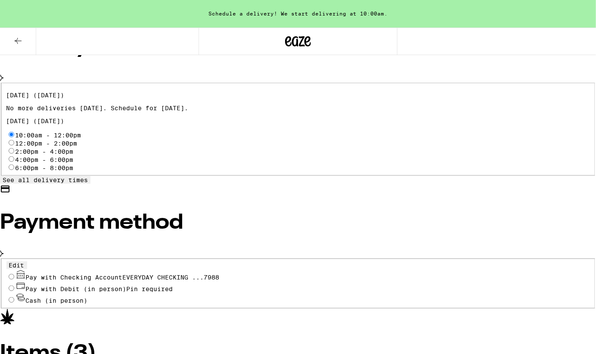
click at [14, 274] on input "Pay with Checking Account EVERYDAY CHECKING ...7988" at bounding box center [12, 277] width 6 height 6
radio input "true"
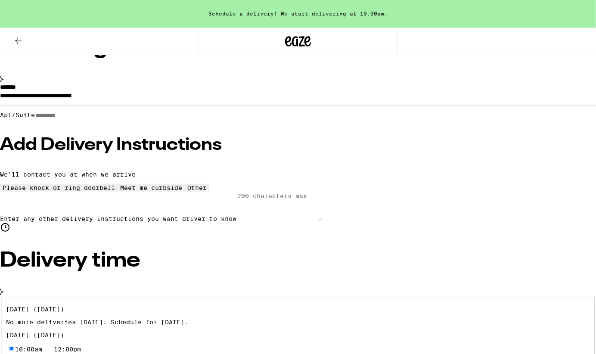
scroll to position [131, 0]
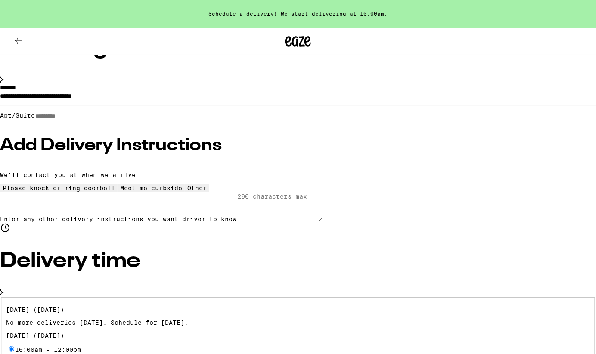
scroll to position [0, 0]
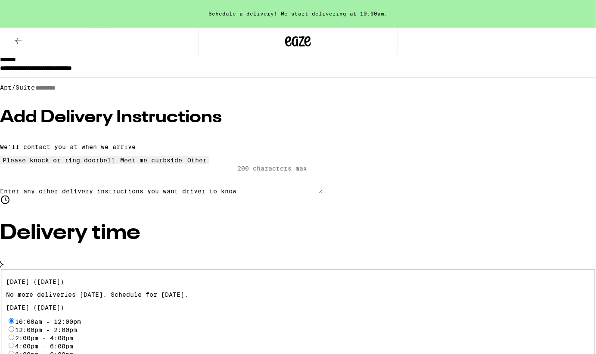
scroll to position [111, 0]
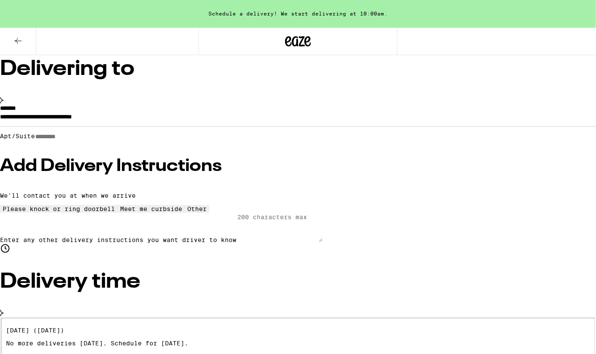
drag, startPoint x: 457, startPoint y: 103, endPoint x: 370, endPoint y: 103, distance: 87.9
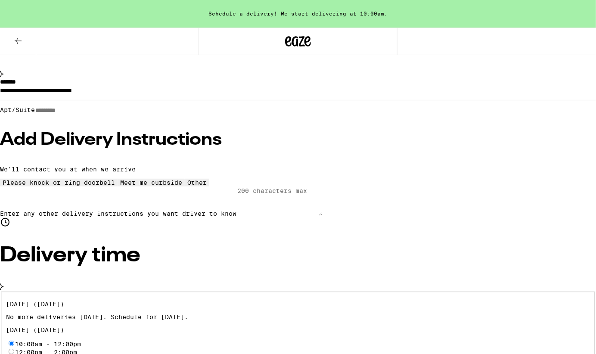
scroll to position [89, 0]
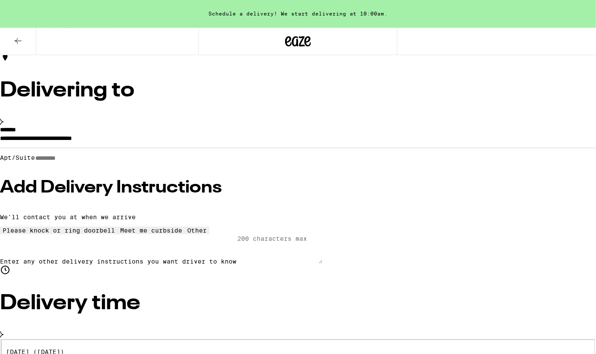
scroll to position [0, 0]
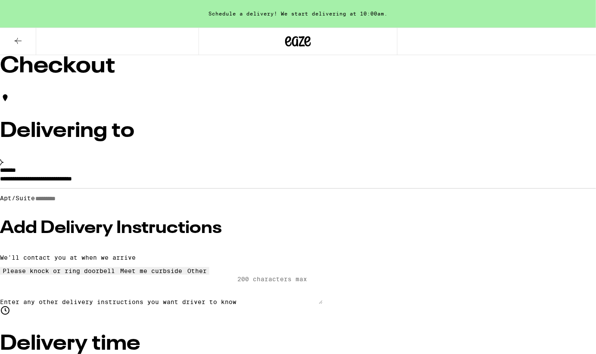
click at [19, 47] on button at bounding box center [18, 41] width 36 height 27
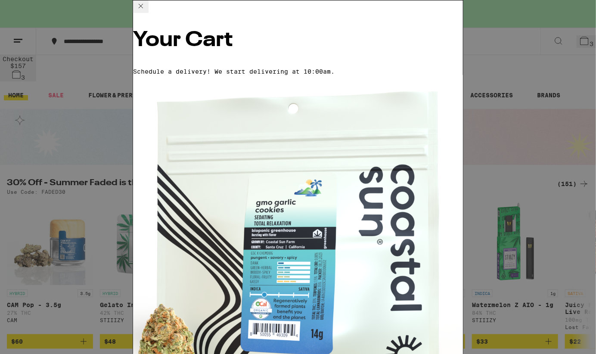
click at [143, 8] on icon at bounding box center [141, 6] width 4 height 4
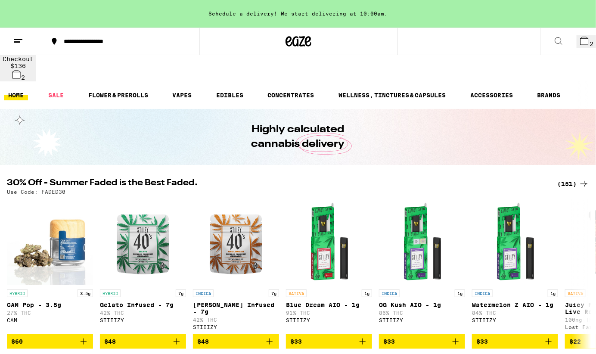
click at [238, 179] on h2 "30% Off - Summer Faded is the Best Faded." at bounding box center [277, 184] width 540 height 10
